Goal: Task Accomplishment & Management: Manage account settings

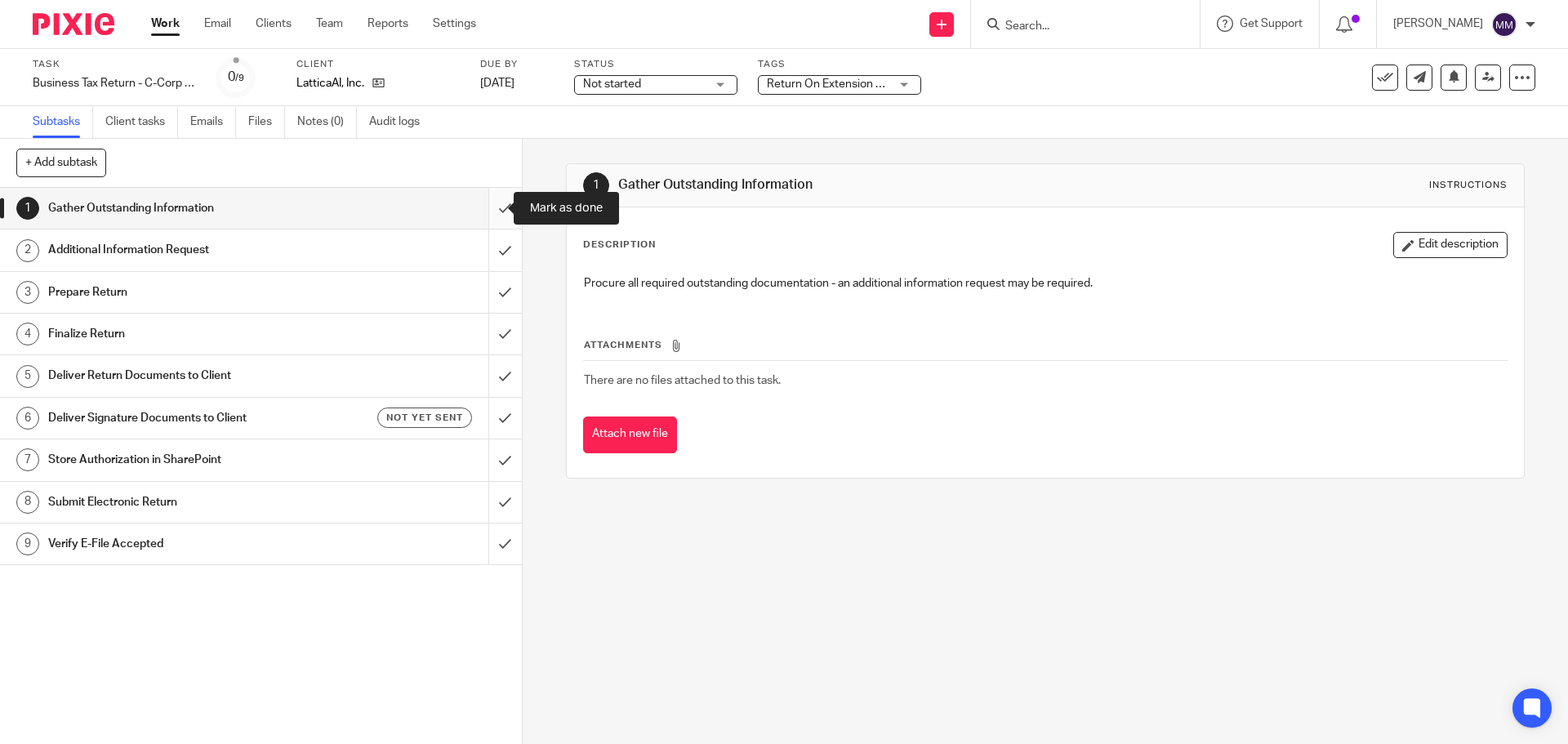
click at [494, 210] on input "submit" at bounding box center [261, 208] width 522 height 41
click at [495, 238] on input "submit" at bounding box center [261, 251] width 522 height 41
click at [495, 293] on input "submit" at bounding box center [261, 293] width 522 height 41
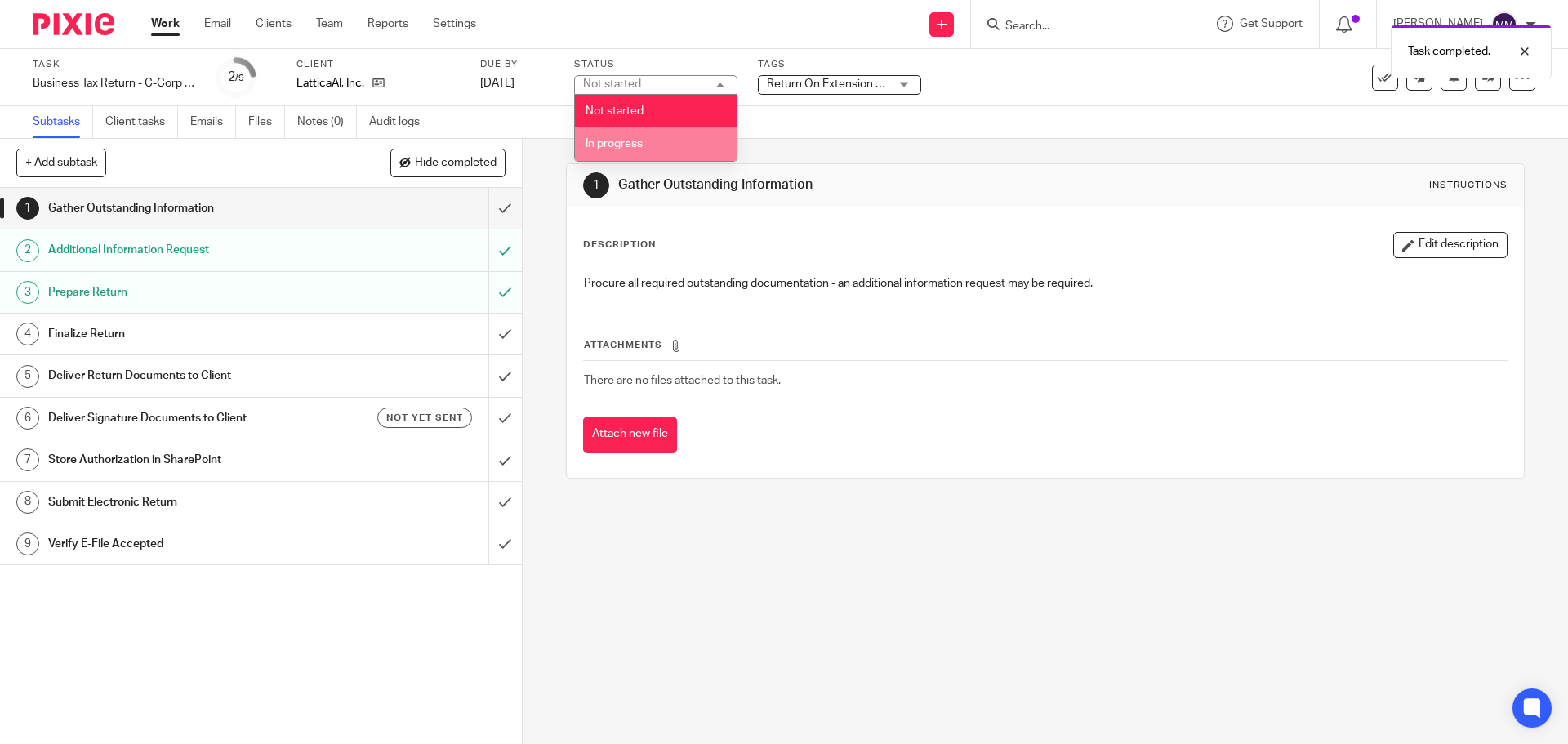
click at [655, 150] on li "In progress" at bounding box center [656, 144] width 161 height 34
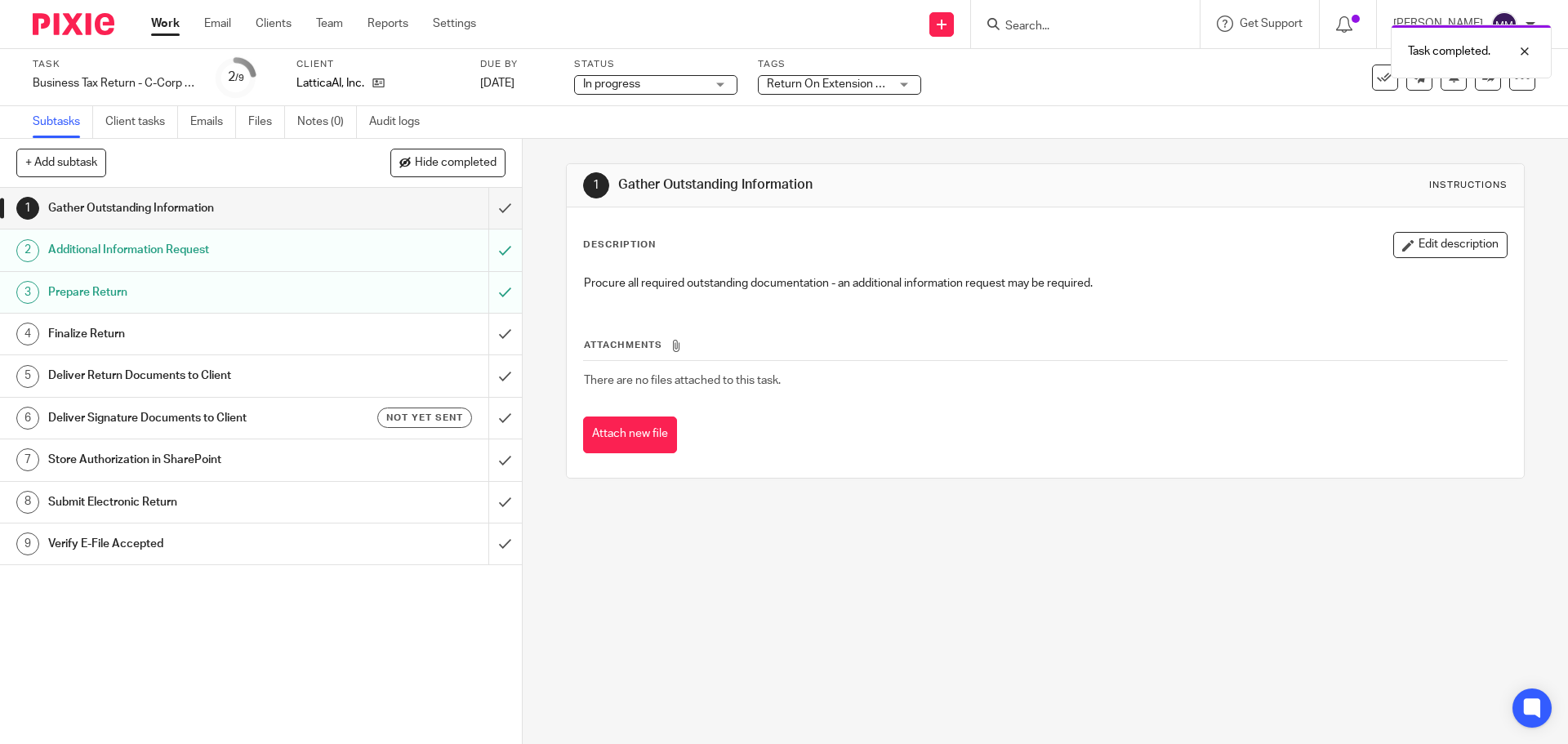
click at [848, 82] on span "Return On Extension + 2" at bounding box center [829, 84] width 124 height 11
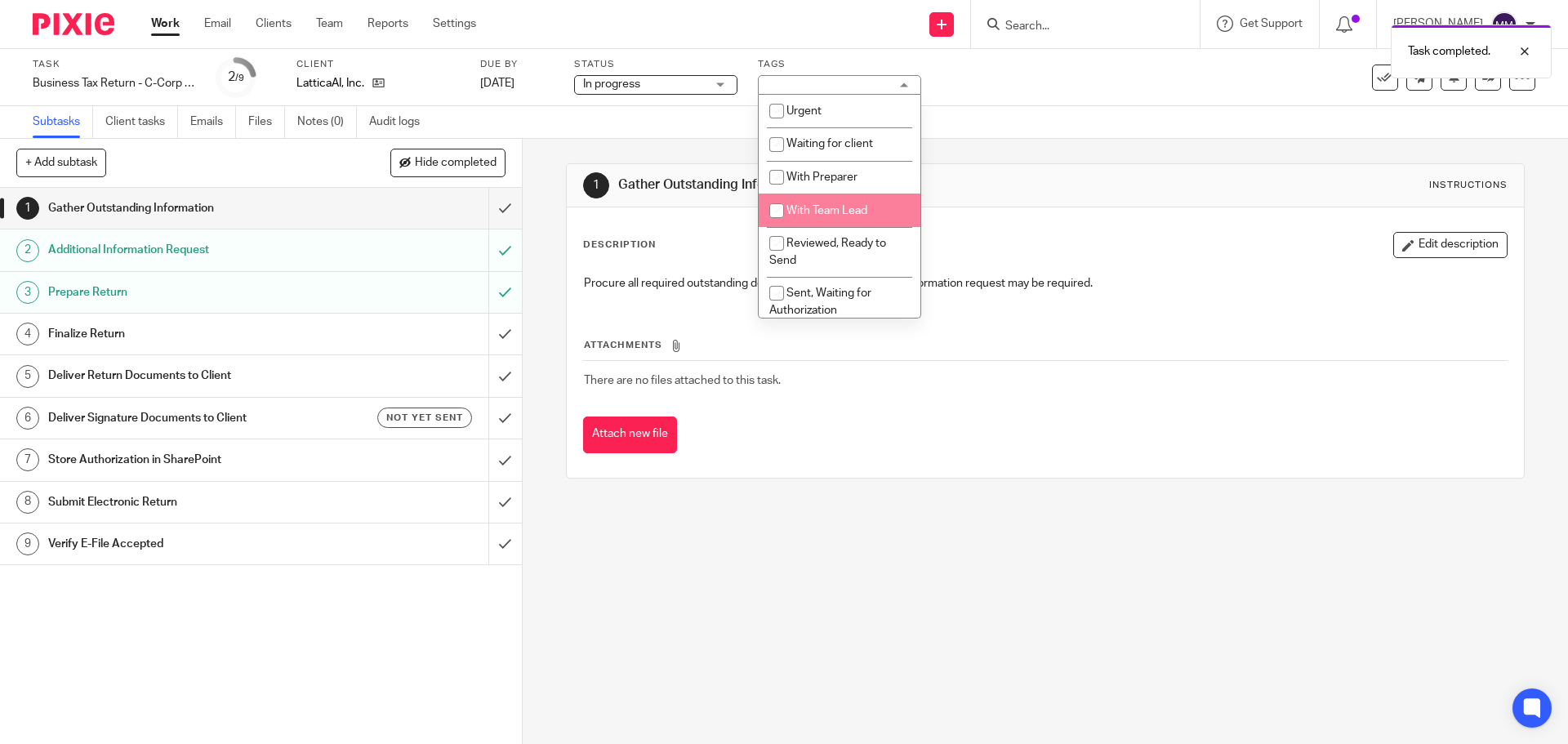
click at [854, 219] on li "With Team Lead" at bounding box center [839, 210] width 161 height 34
checkbox input "true"
click at [1154, 122] on div "Subtasks Client tasks Emails Files Notes (0) Audit logs" at bounding box center [784, 122] width 1568 height 33
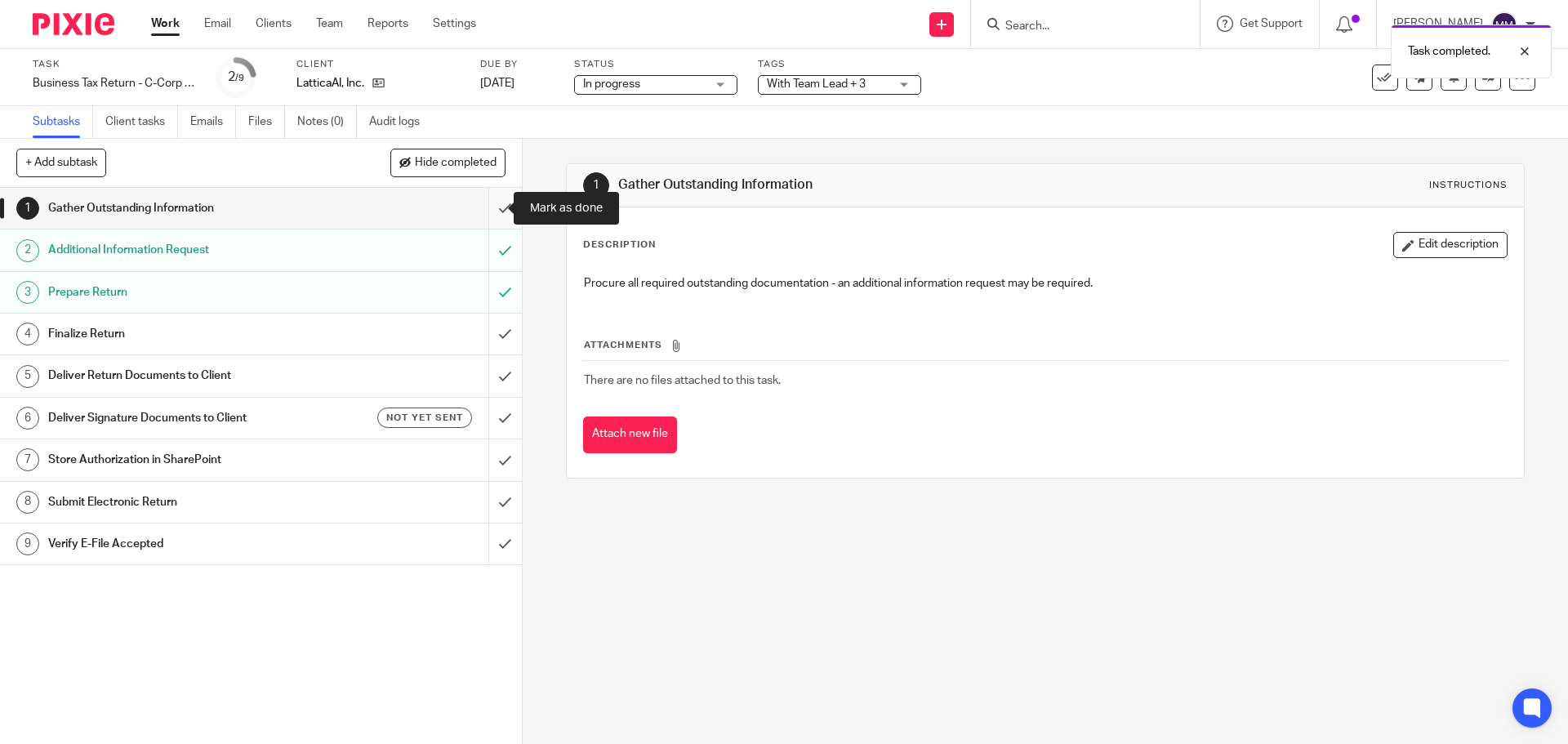
click at [496, 199] on input "submit" at bounding box center [261, 208] width 522 height 41
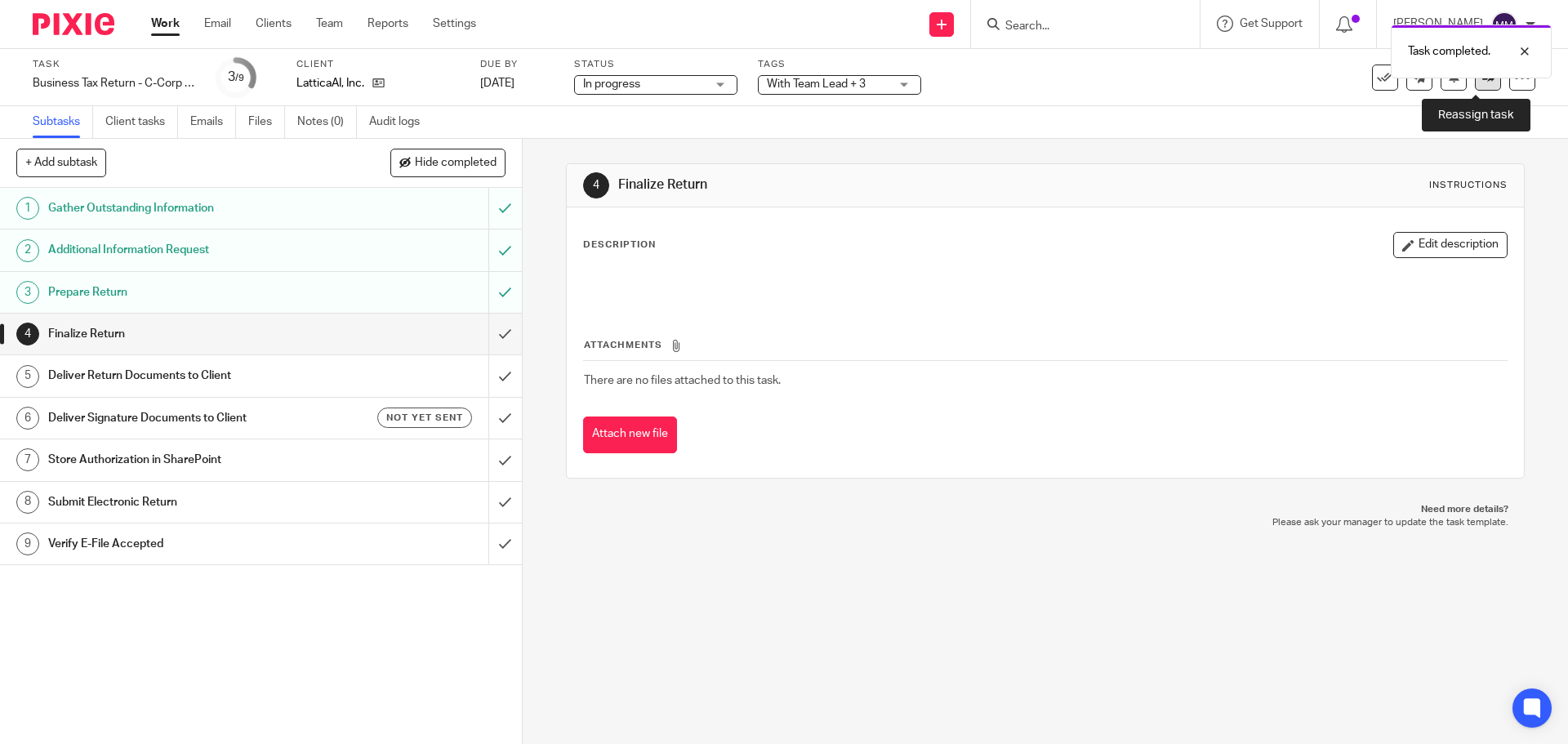
click at [1475, 85] on link at bounding box center [1488, 78] width 26 height 26
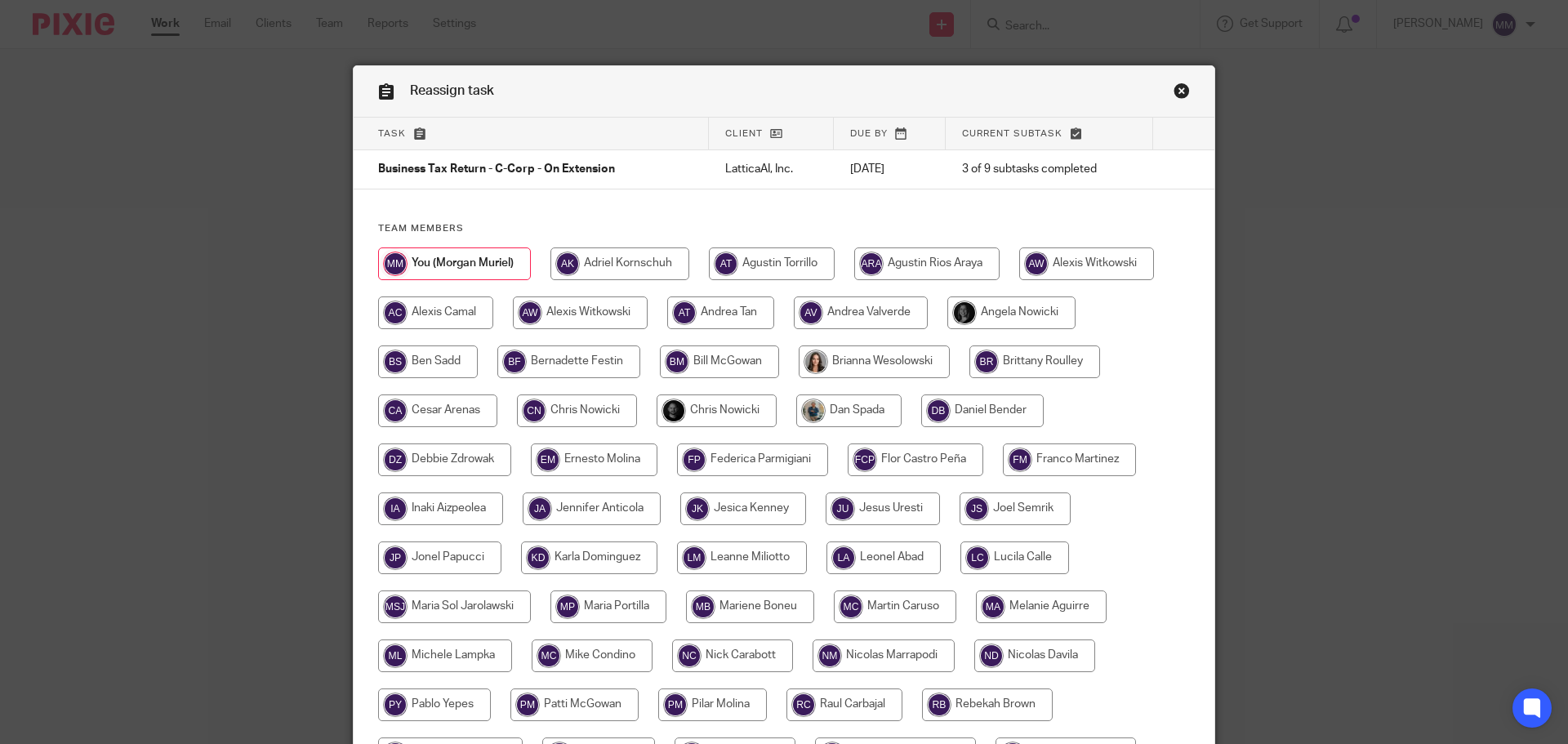
click at [701, 407] on input "radio" at bounding box center [717, 410] width 120 height 33
radio input "true"
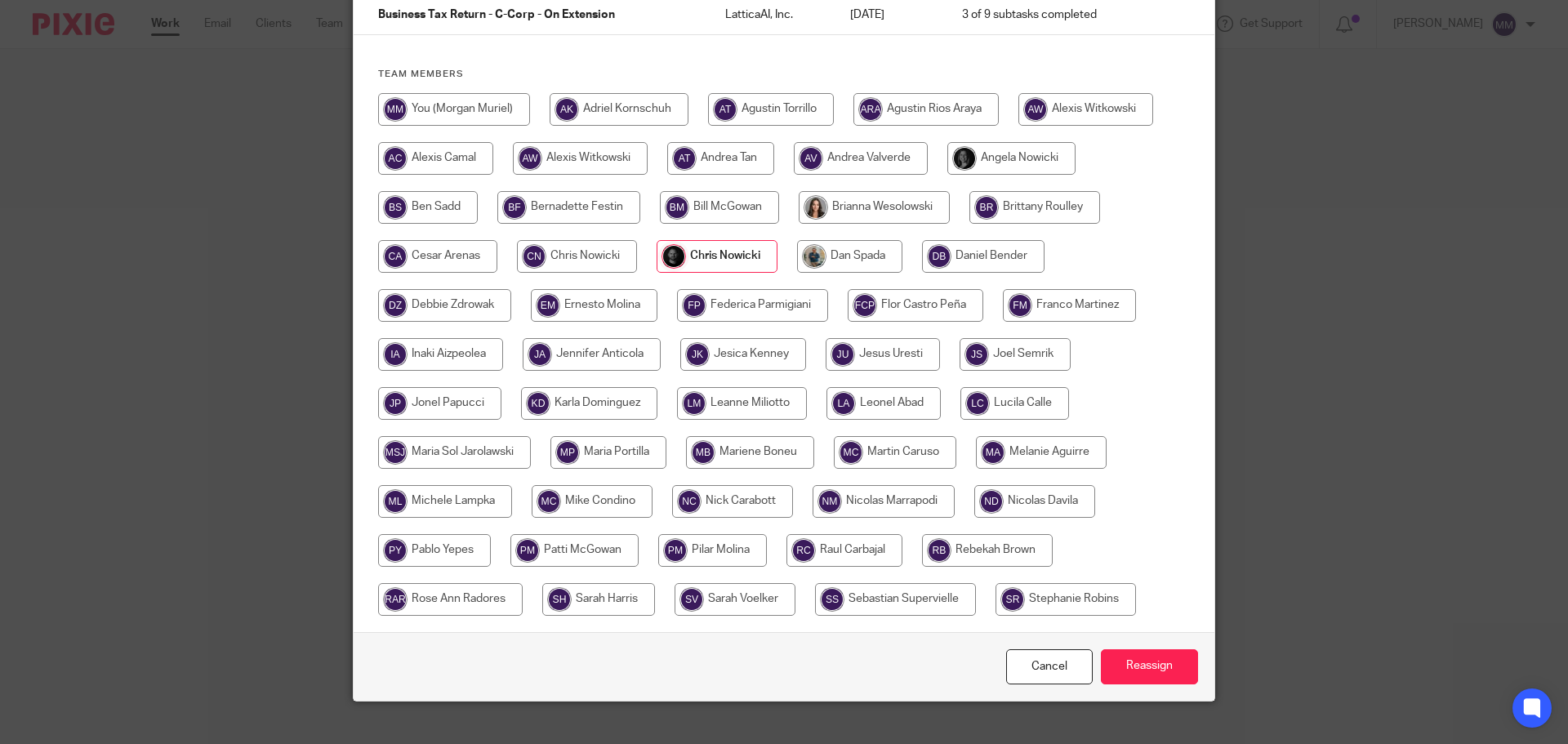
scroll to position [177, 0]
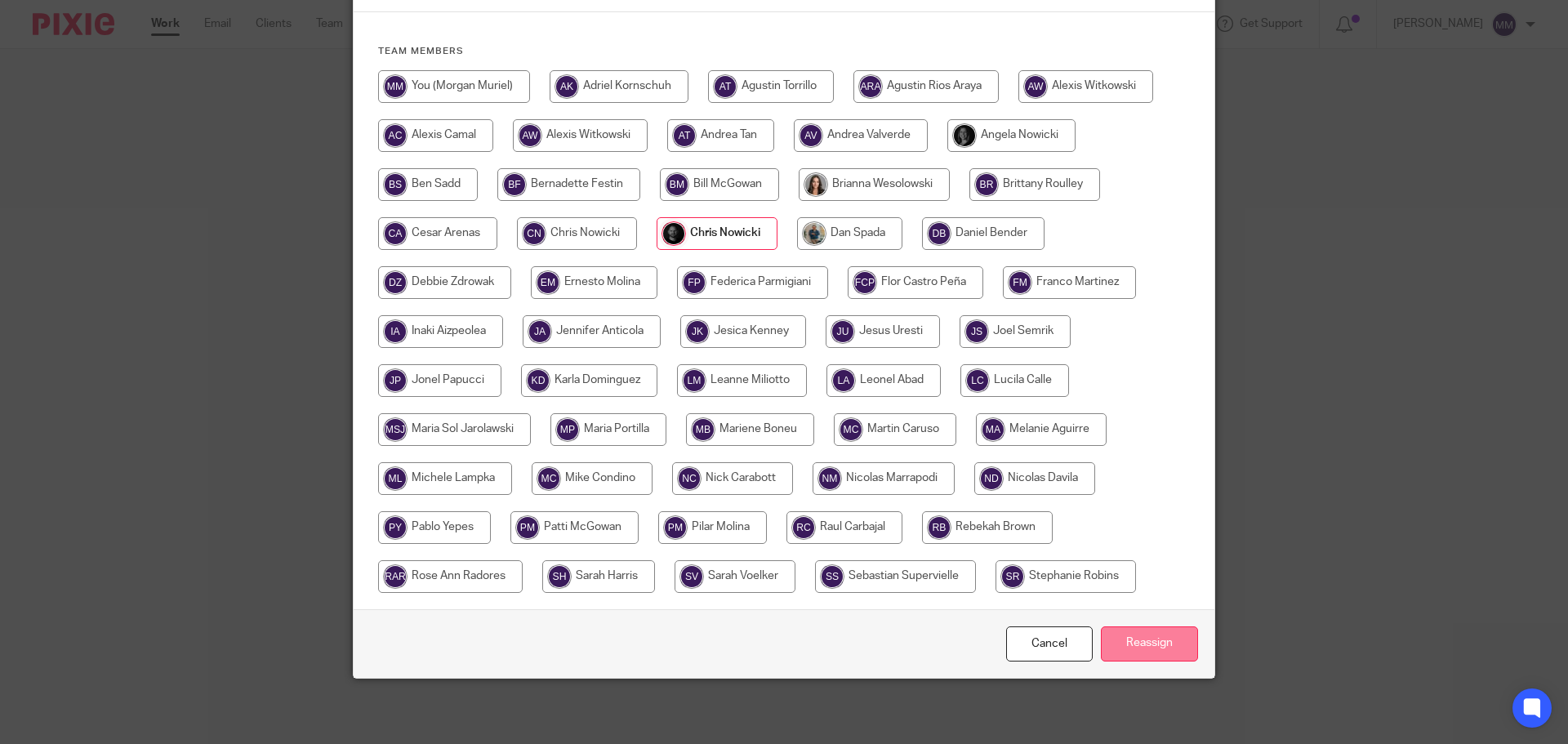
click at [1135, 637] on input "Reassign" at bounding box center [1149, 643] width 98 height 35
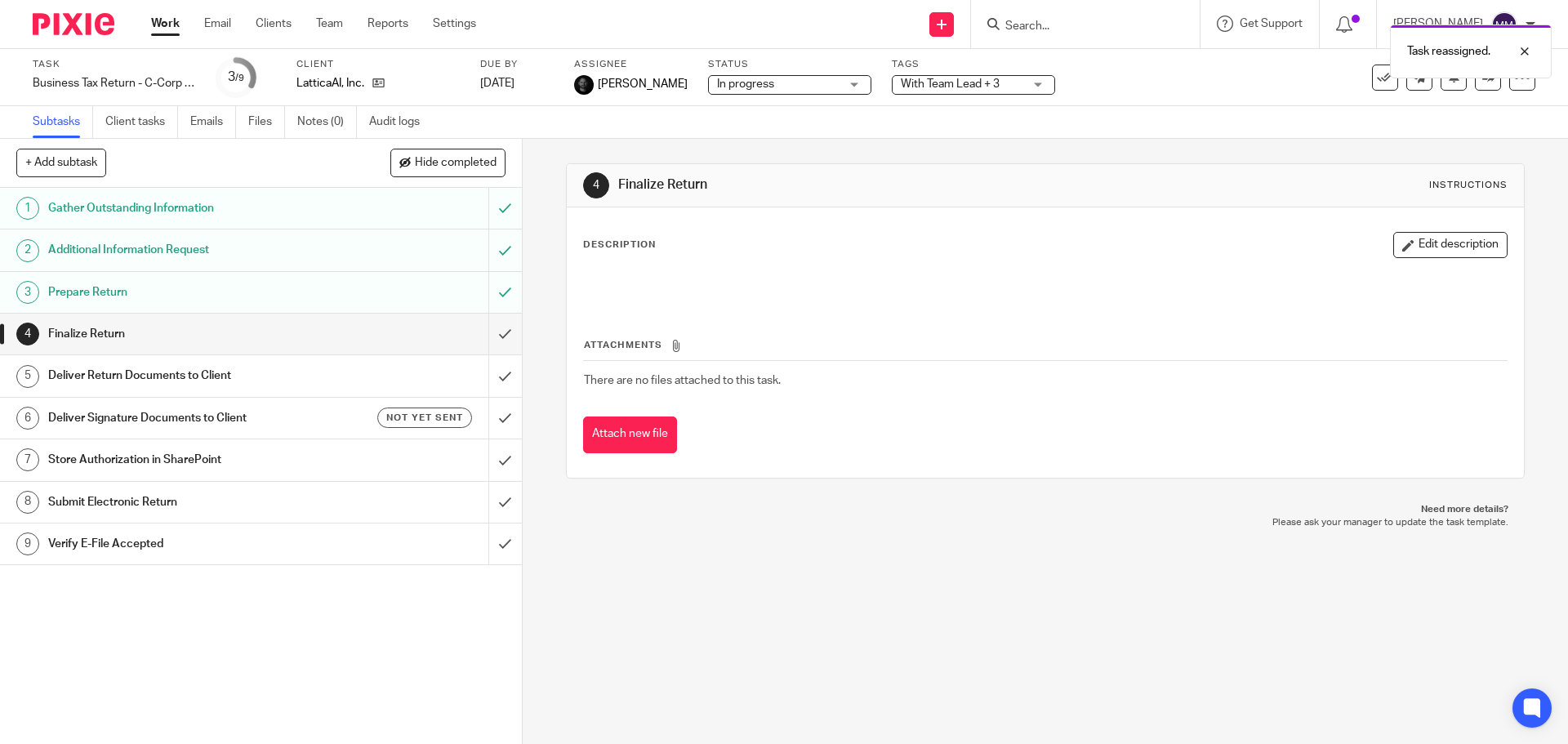
click at [159, 26] on link "Work" at bounding box center [165, 23] width 28 height 16
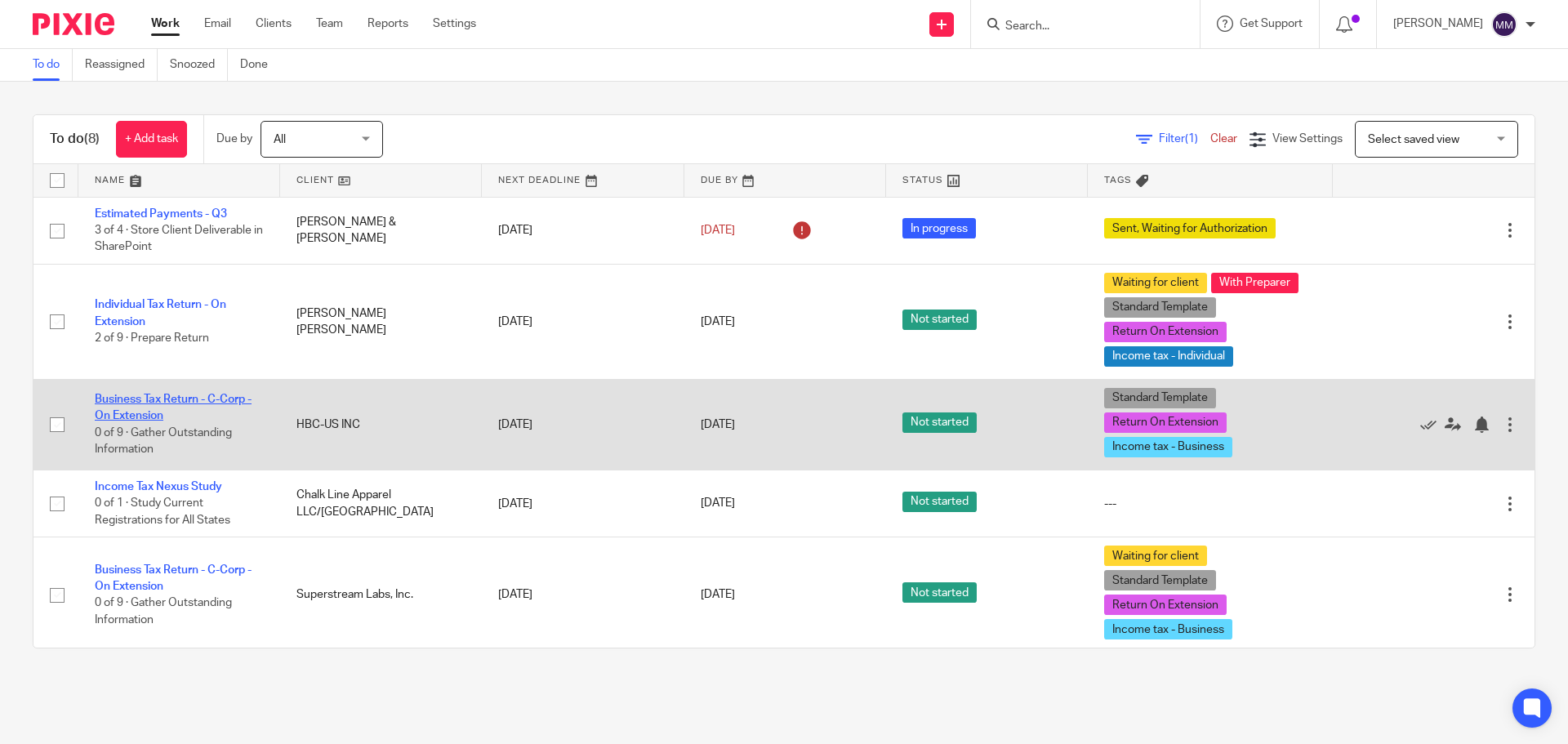
click at [236, 400] on link "Business Tax Return - C-Corp - On Extension" at bounding box center [173, 407] width 157 height 28
